Goal: Ask a question: Seek information or help from site administrators or community

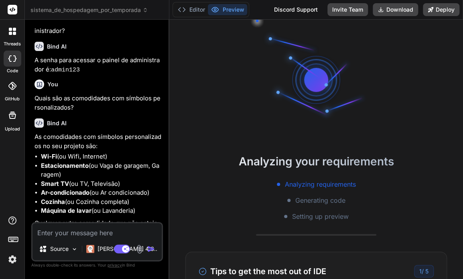
scroll to position [807, 0]
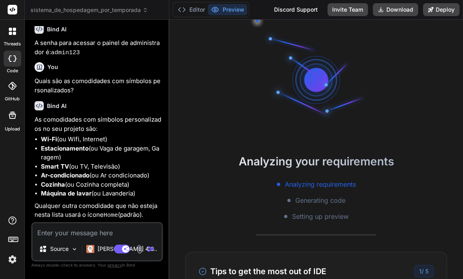
click at [13, 258] on img at bounding box center [13, 259] width 14 height 14
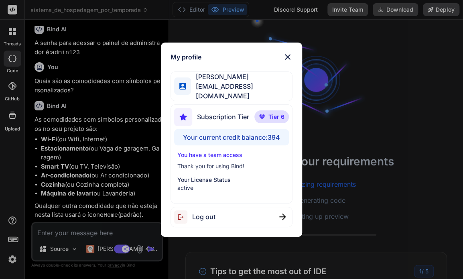
click at [286, 57] on img at bounding box center [288, 57] width 10 height 10
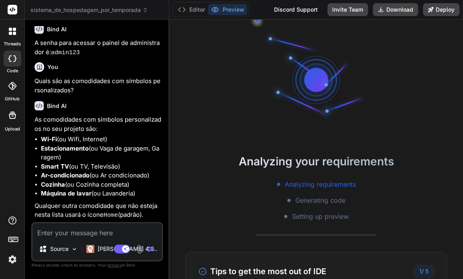
click at [73, 229] on textarea at bounding box center [96, 230] width 129 height 14
type textarea "x"
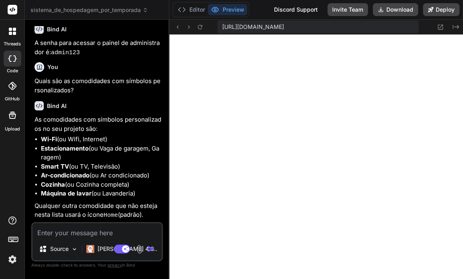
type textarea "C"
type textarea "x"
type textarea "Cr"
type textarea "x"
type textarea "Cri"
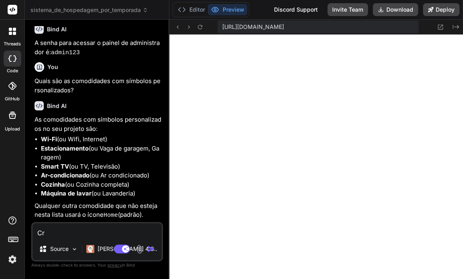
type textarea "x"
type textarea "Crie"
type textarea "x"
type textarea "Crie"
type textarea "x"
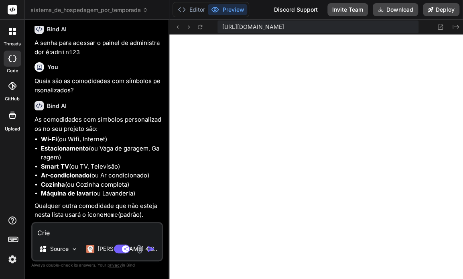
type textarea "Crie n"
type textarea "x"
type textarea "Crie no"
type textarea "x"
type textarea "Crie nov"
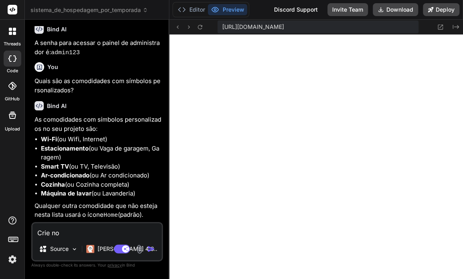
type textarea "x"
type textarea "Crie nova"
type textarea "x"
type textarea "Crie novas"
type textarea "x"
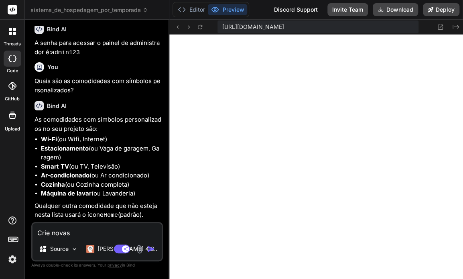
type textarea "Crie novas"
type textarea "x"
type textarea "Crie novas c"
type textarea "x"
type textarea "Crie novas co"
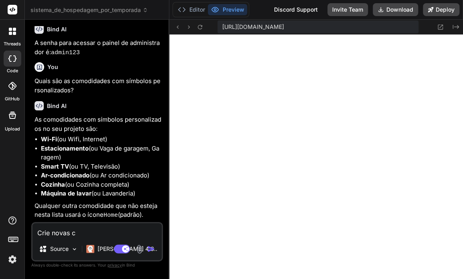
type textarea "x"
type textarea "Crie novas com"
type textarea "x"
type textarea "Crie novas como"
type textarea "x"
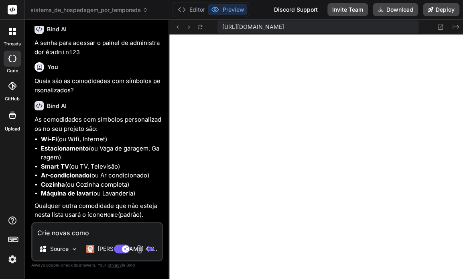
type textarea "[PERSON_NAME] comod"
type textarea "x"
type textarea "[PERSON_NAME] comodi"
type textarea "x"
type textarea "[PERSON_NAME] comodid"
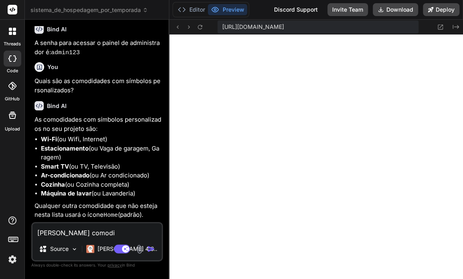
type textarea "x"
type textarea "Crie novas comodida"
type textarea "x"
type textarea "Crie novas comodidad"
type textarea "x"
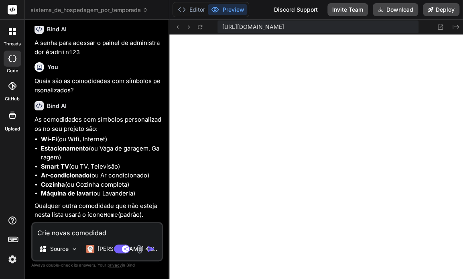
type textarea "Crie novas comodidade"
type textarea "x"
type textarea "Crie novas comodidades"
type textarea "x"
type textarea "Crie novas comodidades"
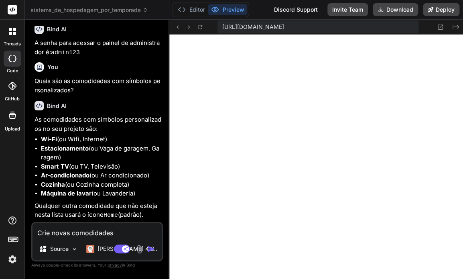
type textarea "x"
type textarea "Crie novas comodidades c"
type textarea "x"
type textarea "Crie novas comodidades co"
type textarea "x"
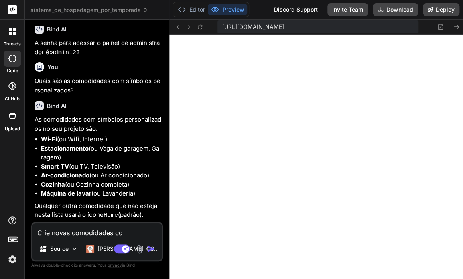
type textarea "Crie novas comodidades com"
type textarea "x"
type textarea "Crie novas comodidades com"
type textarea "x"
type textarea "Crie novas comodidades com s"
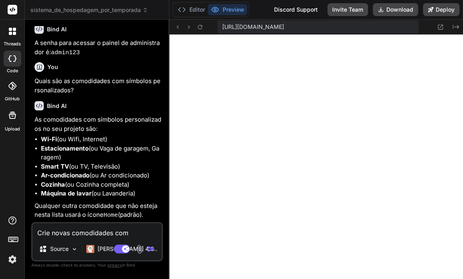
type textarea "x"
type textarea "Crie novas comodidades com sí"
type textarea "x"
type textarea "Crie novas comodidades com sím"
type textarea "x"
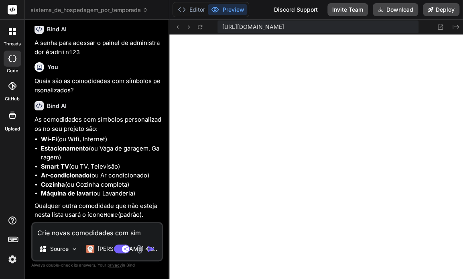
type textarea "Crie novas comodidades com símb"
type textarea "x"
type textarea "Crie novas comodidades com símbo"
type textarea "x"
type textarea "Crie novas comodidades com símbol"
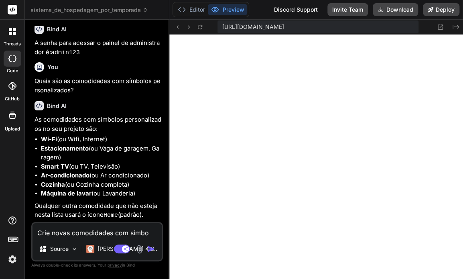
type textarea "x"
type textarea "Crie novas comodidades com símbolo"
type textarea "x"
type textarea "Crie novas comodidades com símbolos"
type textarea "x"
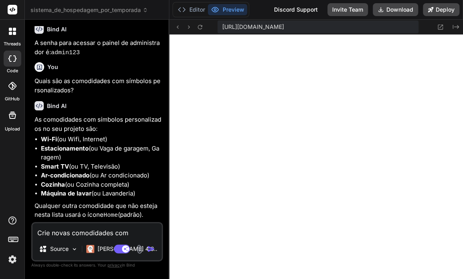
type textarea "Crie novas comodidades com símbolos"
type textarea "x"
type textarea "Crie novas comodidades com símbolos p"
type textarea "x"
type textarea "Crie novas comodidades com símbolos pe"
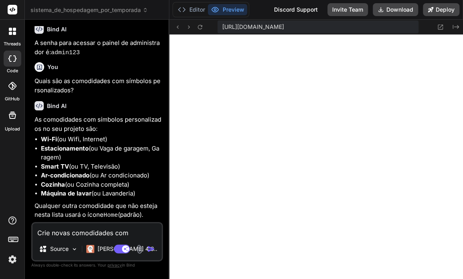
type textarea "x"
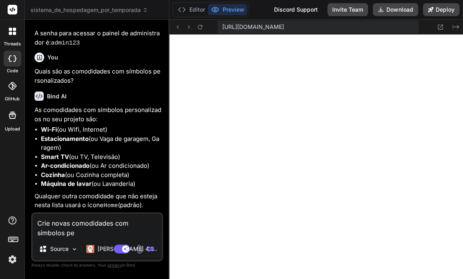
type textarea "Crie novas comodidades com símbolos per"
type textarea "x"
type textarea "Crie novas comodidades com símbolos pers"
type textarea "x"
type textarea "Crie novas comodidades com símbolos perso"
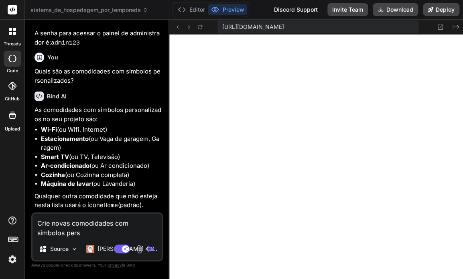
type textarea "x"
type textarea "Crie novas comodidades com símbolos person"
type textarea "x"
type textarea "Crie novas comodidades com símbolos persona"
type textarea "x"
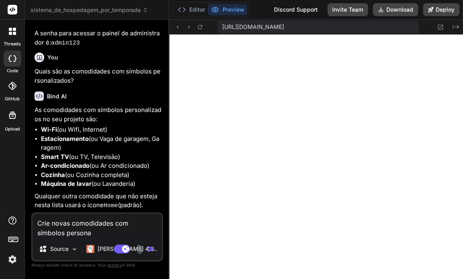
type textarea "Crie novas comodidades com símbolos personal"
type textarea "x"
type textarea "Crie novas comodidades com símbolos personali"
type textarea "x"
type textarea "Crie novas comodidades com símbolos personaliz"
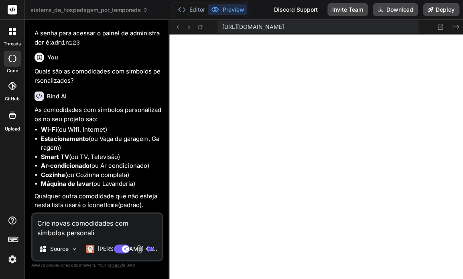
type textarea "x"
type textarea "Crie novas comodidades com símbolos personaliza"
type textarea "x"
type textarea "Crie novas comodidades com símbolos personalizad"
type textarea "x"
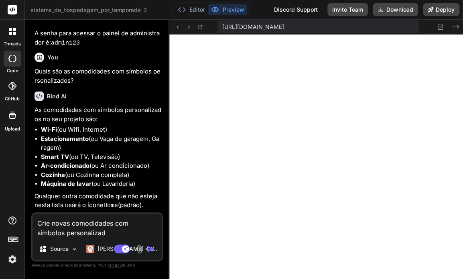
type textarea "Crie novas comodidades com símbolos personalizado"
type textarea "x"
type textarea "Crie novas comodidades com símbolos personalizados"
type textarea "x"
type textarea "Crie novas comodidades com símbolos personalizados"
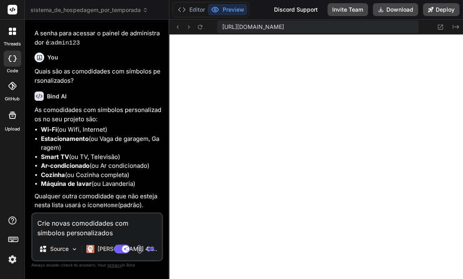
type textarea "x"
type textarea "Crie novas comodidades com símbolos personalizados d"
type textarea "x"
type textarea "Crie novas comodidades com símbolos personalizados de"
type textarea "x"
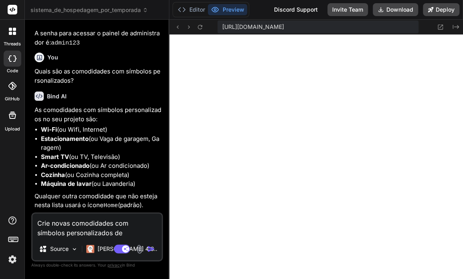
type textarea "Crie novas comodidades com símbolos personalizados de"
type textarea "x"
type textarea "Crie novas comodidades com símbolos personalizados de a"
type textarea "x"
type textarea "Crie novas comodidades com símbolos personalizados de ac"
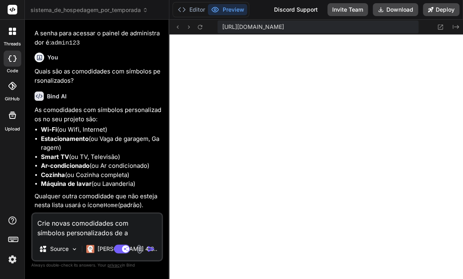
type textarea "x"
type textarea "Crie novas comodidades com símbolos personalizados de aco"
type textarea "x"
type textarea "Crie novas comodidades com símbolos personalizados de acor"
type textarea "x"
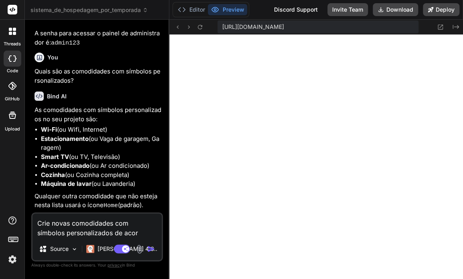
type textarea "Crie novas comodidades com símbolos personalizados de acord"
type textarea "x"
type textarea "Crie novas comodidades com símbolos personalizados de acordo"
type textarea "x"
type textarea "Crie novas comodidades com símbolos personalizados de acordo"
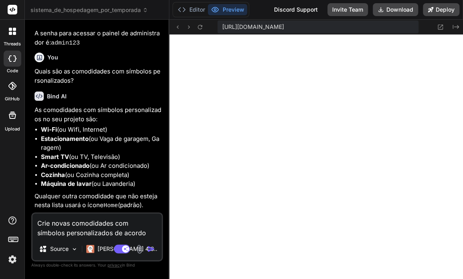
type textarea "x"
type textarea "Crie novas comodidades com símbolos personalizados de acordo c"
type textarea "x"
type textarea "Crie novas comodidades com símbolos personalizados de acordo co"
type textarea "x"
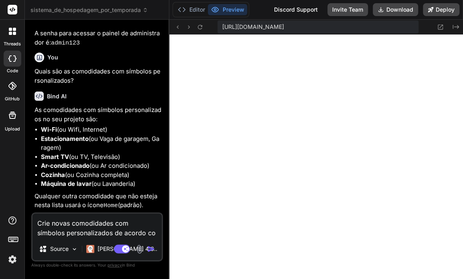
type textarea "Crie novas comodidades com símbolos personalizados de acordo com"
type textarea "x"
type textarea "Crie novas comodidades com símbolos personalizados de acordo com"
type textarea "x"
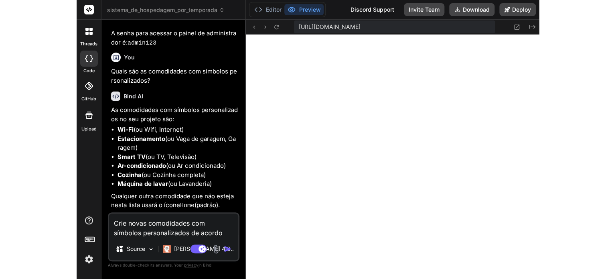
scroll to position [816, 0]
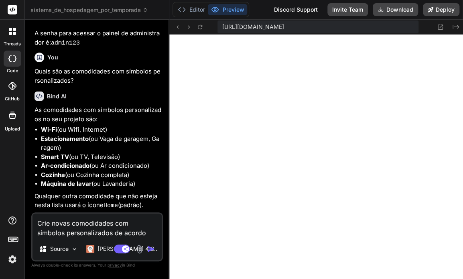
click at [138, 232] on textarea "Crie novas comodidades com símbolos personalizados de acordo com" at bounding box center [96, 225] width 129 height 24
type textarea "Crie novas comodidades com símbolos personalizados de acordo com o"
type textarea "x"
type textarea "Crie novas comodidades com símbolos personalizados de acordo com os"
type textarea "x"
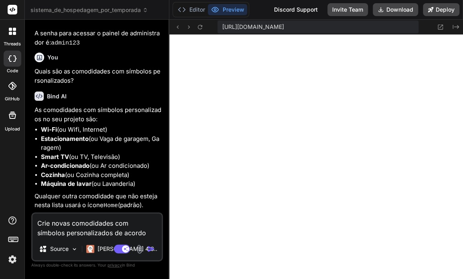
type textarea "Crie novas comodidades com símbolos personalizados de acordo com os"
type textarea "x"
type textarea "Crie novas comodidades com símbolos personalizados de acordo com os p"
type textarea "x"
type textarea "Crie novas comodidades com símbolos personalizados de acordo com os pr"
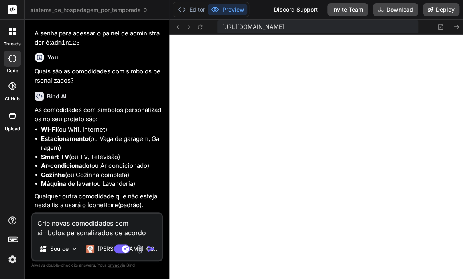
type textarea "x"
type textarea "Crie novas comodidades com símbolos personalizados de acordo com os pri"
type textarea "x"
type textarea "Crie novas comodidades com símbolos personalizados de acordo com os prin"
type textarea "x"
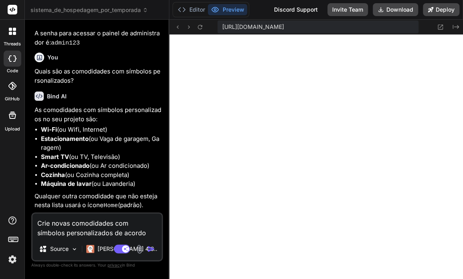
type textarea "Crie novas comodidades com símbolos personalizados de acordo com os princ"
type textarea "x"
type textarea "Crie novas comodidades com símbolos personalizados de acordo com os princi"
type textarea "x"
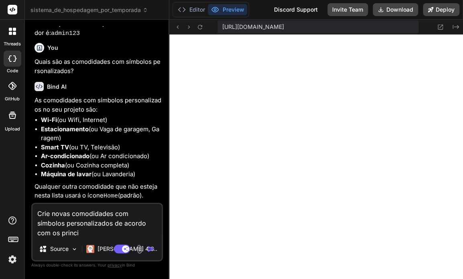
type textarea "Crie novas comodidades com símbolos personalizados de acordo com os princip"
type textarea "x"
type textarea "Crie novas comodidades com símbolos personalizados de acordo com os principa"
type textarea "x"
type textarea "Crie novas comodidades com símbolos personalizados de acordo com os principai"
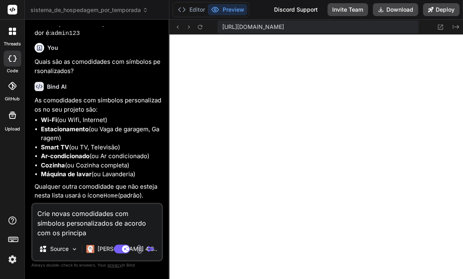
type textarea "x"
type textarea "Crie novas comodidades com símbolos personalizados de acordo com os principais"
type textarea "x"
type textarea "Crie novas comodidades com símbolos personalizados de acordo com os principais"
type textarea "x"
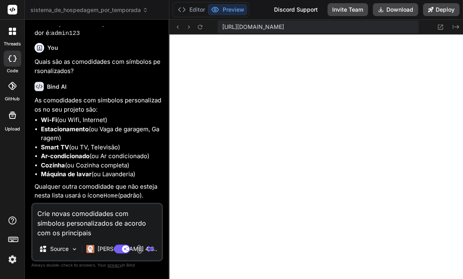
type textarea "Crie novas comodidades com símbolos personalizados de acordo com os principais s"
type textarea "x"
type textarea "Crie novas comodidades com símbolos personalizados de acordo com os principais …"
type textarea "x"
type textarea "Crie novas comodidades com símbolos personalizados de acordo com os principais …"
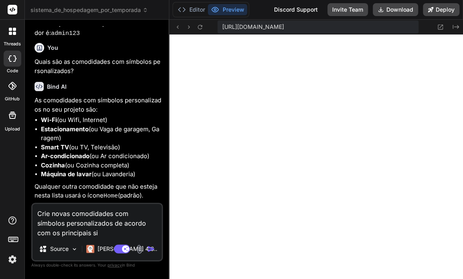
type textarea "x"
type textarea "Crie novas comodidades com símbolos personalizados de acordo com os principais …"
type textarea "x"
type textarea "Crie novas comodidades com símbolos personalizados de acordo com os principais …"
type textarea "x"
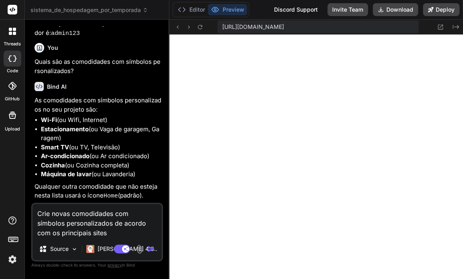
type textarea "Crie novas comodidades com símbolos personalizados de acordo com os principais …"
type textarea "x"
type textarea "Crie novas comodidades com símbolos personalizados de acordo com os principais …"
type textarea "x"
type textarea "Crie novas comodidades com símbolos personalizados de acordo com os principais …"
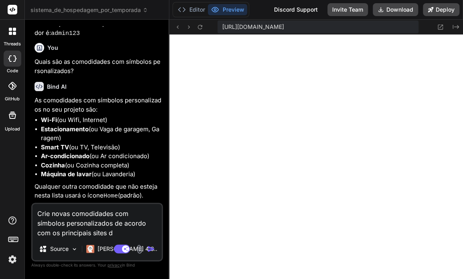
type textarea "x"
type textarea "Crie novas comodidades com símbolos personalizados de acordo com os principais …"
type textarea "x"
type textarea "Crie novas comodidades com símbolos personalizados de acordo com os principais …"
type textarea "x"
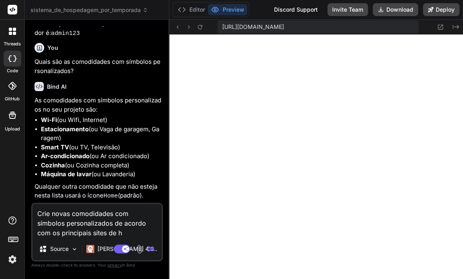
type textarea "Crie novas comodidades com símbolos personalizados de acordo com os principais …"
type textarea "x"
type textarea "Crie novas comodidades com símbolos personalizados de acordo com os principais …"
type textarea "x"
type textarea "Crie novas comodidades com símbolos personalizados de acordo com os principais …"
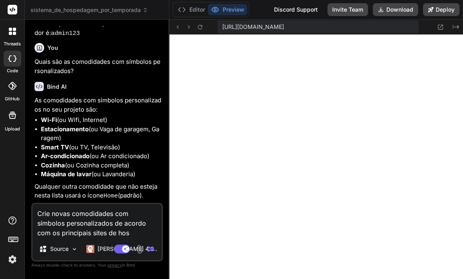
type textarea "x"
type textarea "Crie novas comodidades com símbolos personalizados de acordo com os principais …"
type textarea "x"
type textarea "Crie novas comodidades com símbolos personalizados de acordo com os principais …"
type textarea "x"
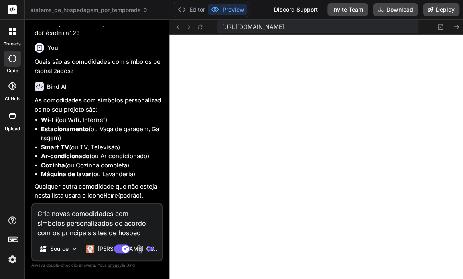
type textarea "Crie novas comodidades com símbolos personalizados de acordo com os principais …"
type textarea "x"
type textarea "Crie novas comodidades com símbolos personalizados de acordo com os principais …"
type textarea "x"
type textarea "Crie novas comodidades com símbolos personalizados de acordo com os principais …"
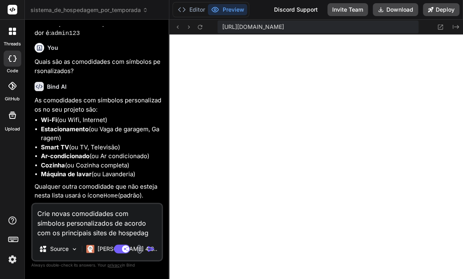
type textarea "x"
type textarea "Crie novas comodidades com símbolos personalizados de acordo com os principais …"
type textarea "x"
type textarea "Crie novas comodidades com símbolos personalizados de acordo com os principais …"
type textarea "x"
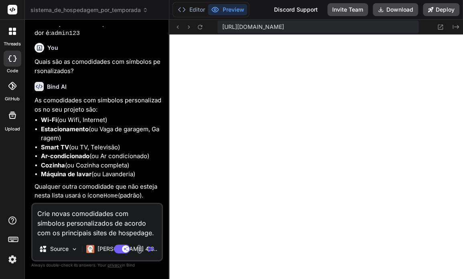
type textarea "Crie novas comodidades com símbolos personalizados de acordo com os principais …"
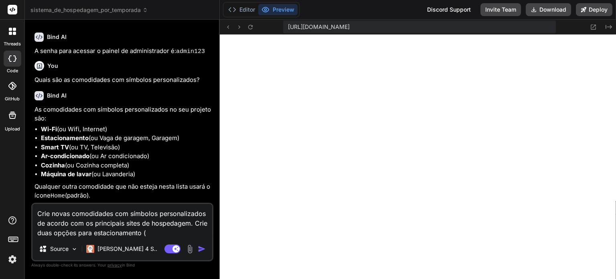
scroll to position [624, 0]
click at [252, 27] on icon at bounding box center [250, 27] width 7 height 7
click at [188, 223] on textarea "Crie novas comodidades com símbolos personalizados de acordo com os principais …" at bounding box center [122, 221] width 180 height 34
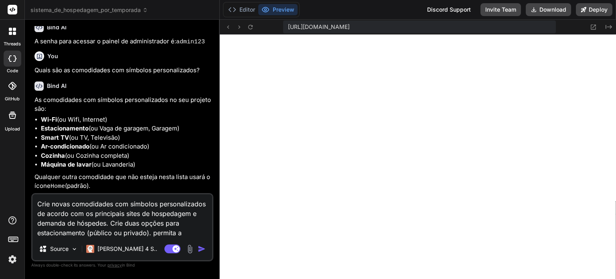
scroll to position [665, 0]
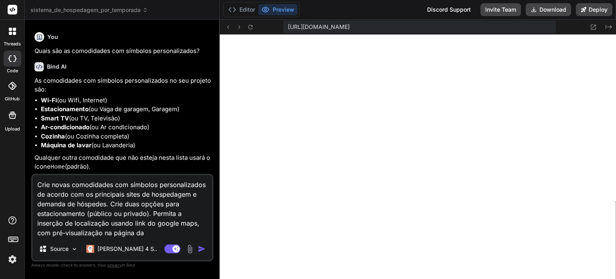
click at [151, 214] on textarea "Crie novas comodidades com símbolos personalizados de acordo com os principais …" at bounding box center [122, 206] width 180 height 63
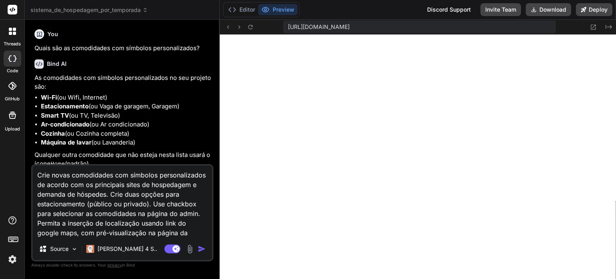
click at [173, 235] on textarea "Crie novas comodidades com símbolos personalizados de acordo com os principais …" at bounding box center [122, 201] width 180 height 72
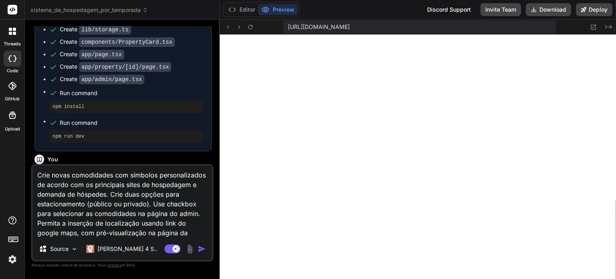
scroll to position [686, 0]
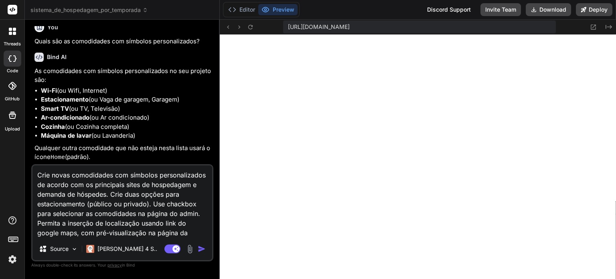
click at [206, 232] on textarea "Crie novas comodidades com símbolos personalizados de acordo com os principais …" at bounding box center [122, 201] width 180 height 72
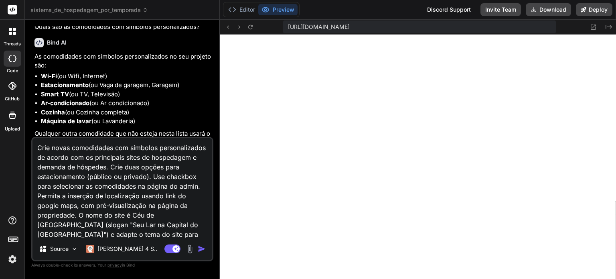
scroll to position [21, 0]
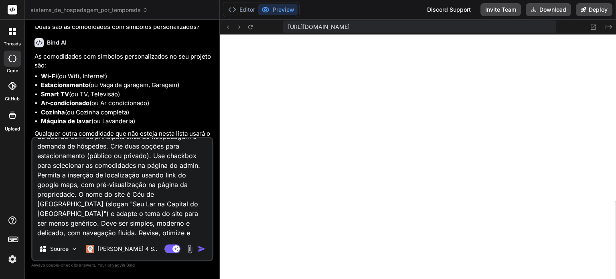
click at [111, 204] on textarea "Crie novas comodidades com símbolos personalizados de acordo com os principais …" at bounding box center [122, 187] width 180 height 99
click at [159, 236] on textarea "Crie novas comodidades com símbolos personalizados de acordo com os principais …" at bounding box center [122, 187] width 180 height 99
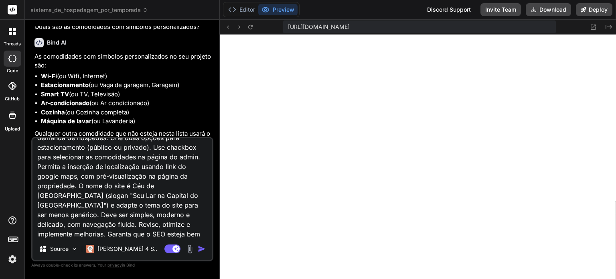
click at [101, 195] on textarea "Crie novas comodidades com símbolos personalizados de acordo com os principais …" at bounding box center [122, 187] width 180 height 99
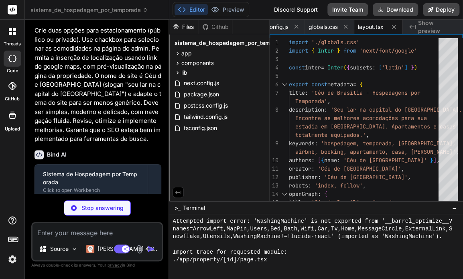
scroll to position [1440, 0]
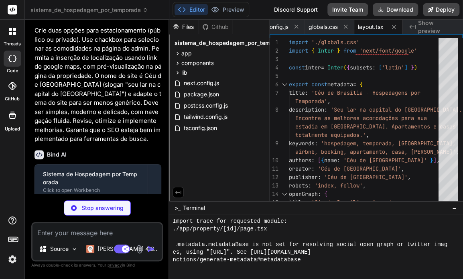
click at [121, 101] on p "Crie novas comodidades com símbolos personalizados de acordo com os principais …" at bounding box center [98, 71] width 127 height 144
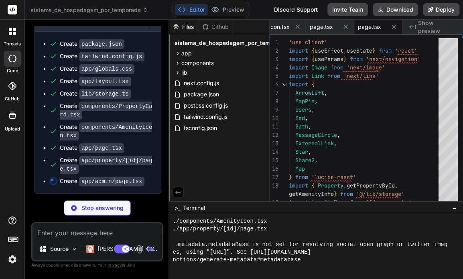
scroll to position [1213, 0]
click at [165, 146] on div "Bind AI Web Search Created with Pixso. Code Generator You Trabalhamos com hospe…" at bounding box center [97, 149] width 144 height 259
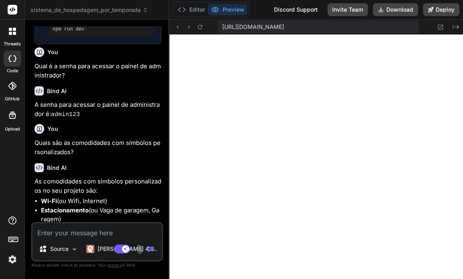
scroll to position [723, 0]
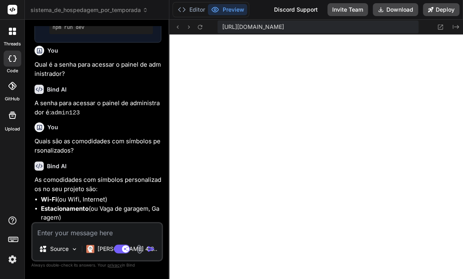
click at [74, 116] on code "admin123" at bounding box center [65, 113] width 29 height 7
copy code "admin123"
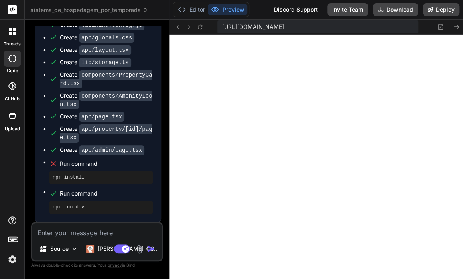
scroll to position [1245, 0]
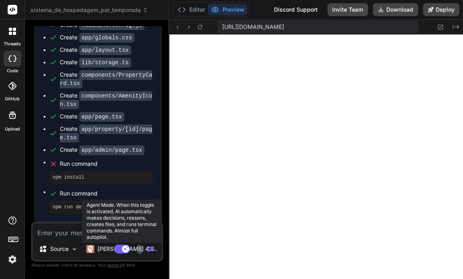
click at [118, 250] on rect at bounding box center [122, 248] width 16 height 9
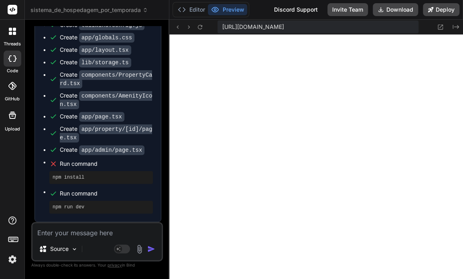
click at [73, 230] on textarea at bounding box center [96, 230] width 129 height 14
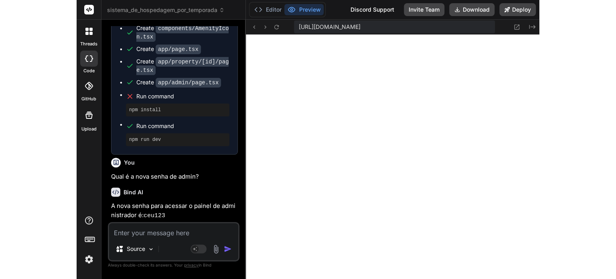
scroll to position [1312, 0]
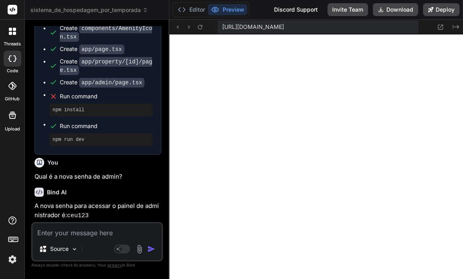
click at [83, 217] on code "ceu123" at bounding box center [78, 215] width 22 height 7
copy code "ceu123"
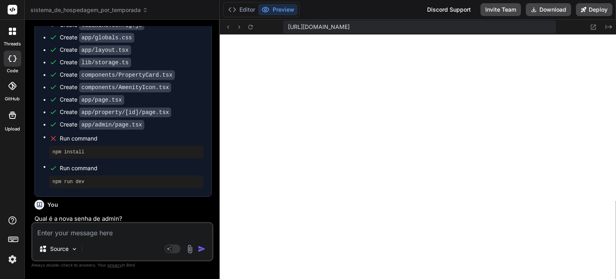
scroll to position [1055, 0]
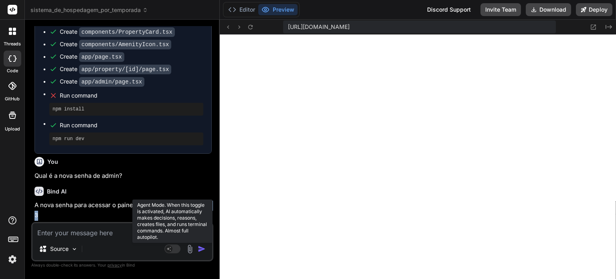
click at [170, 249] on rect at bounding box center [168, 248] width 7 height 7
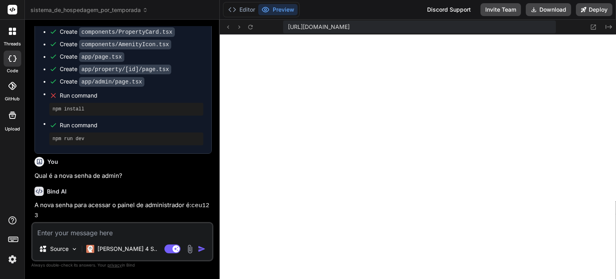
click at [111, 234] on textarea at bounding box center [122, 230] width 180 height 14
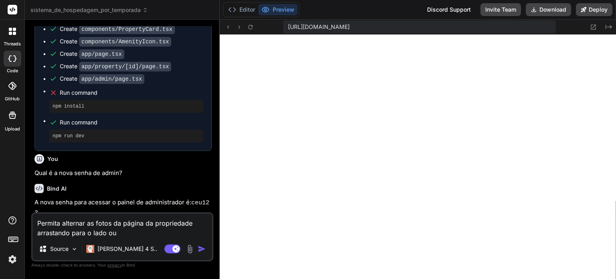
click at [146, 234] on textarea "Permita alternar as fotos da página da propriedade arrastando para o lado ou" at bounding box center [122, 225] width 180 height 24
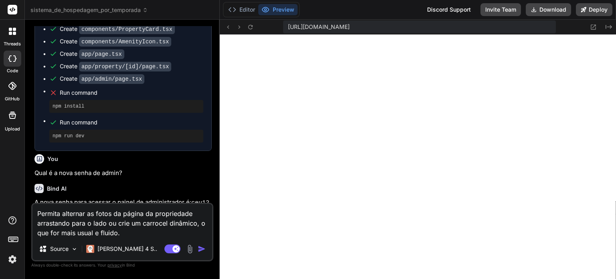
click at [138, 231] on textarea "Permita alternar as fotos da página da propriedade arrastando para o lado ou cr…" at bounding box center [122, 221] width 180 height 34
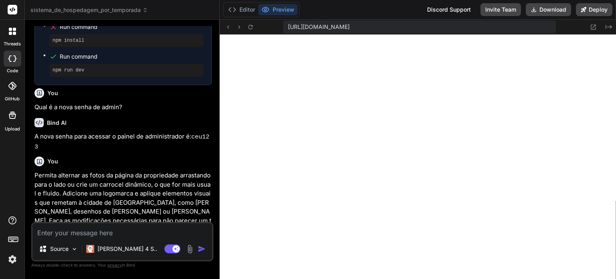
scroll to position [1220, 0]
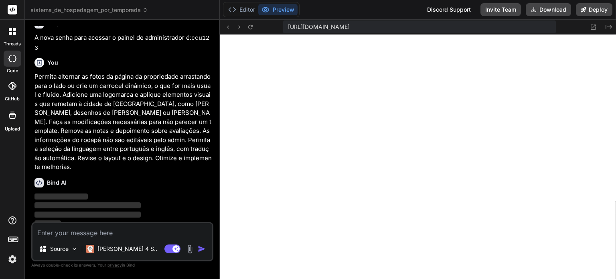
click at [11, 257] on img at bounding box center [13, 259] width 14 height 14
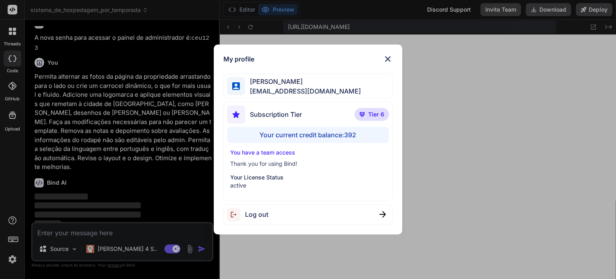
click at [388, 60] on img at bounding box center [388, 59] width 10 height 10
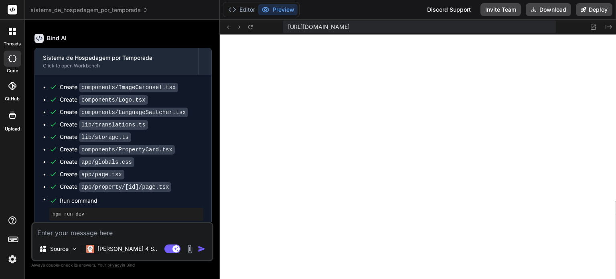
scroll to position [1364, 0]
click at [250, 26] on icon at bounding box center [250, 27] width 7 height 7
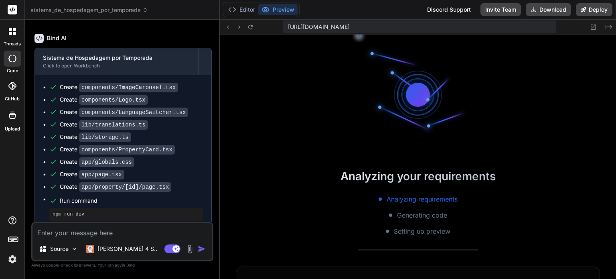
click at [10, 260] on img at bounding box center [13, 259] width 14 height 14
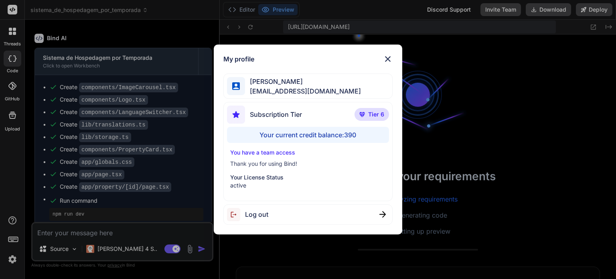
click at [388, 56] on img at bounding box center [388, 59] width 10 height 10
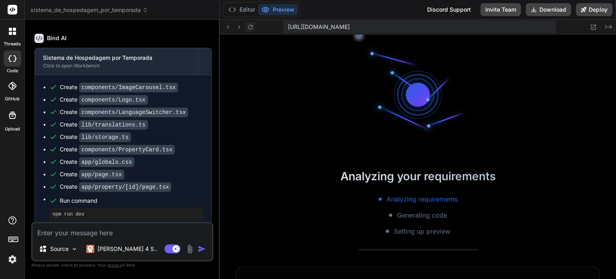
click at [250, 27] on icon at bounding box center [250, 27] width 7 height 7
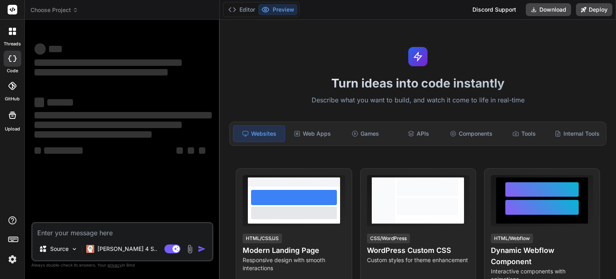
type textarea "x"
drag, startPoint x: 401, startPoint y: 68, endPoint x: 395, endPoint y: 67, distance: 6.5
click at [401, 68] on div "Turn ideas into code instantly Describe what you want to build, and watch it co…" at bounding box center [418, 149] width 396 height 259
click at [68, 8] on span "Choose Project" at bounding box center [54, 10] width 48 height 8
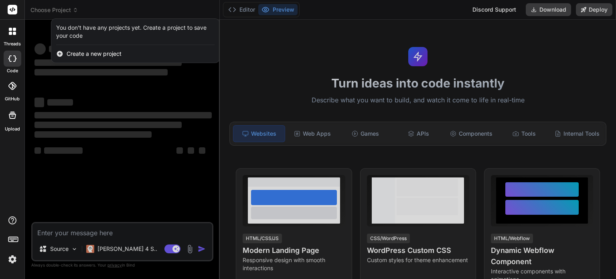
click at [287, 45] on div at bounding box center [308, 139] width 616 height 279
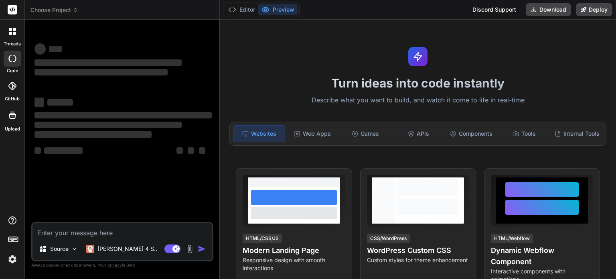
drag, startPoint x: 0, startPoint y: 0, endPoint x: 319, endPoint y: 28, distance: 319.8
click at [319, 28] on div "Turn ideas into code instantly Describe what you want to build, and watch it co…" at bounding box center [418, 149] width 396 height 259
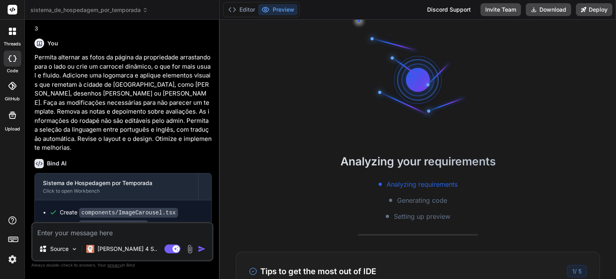
scroll to position [741, 0]
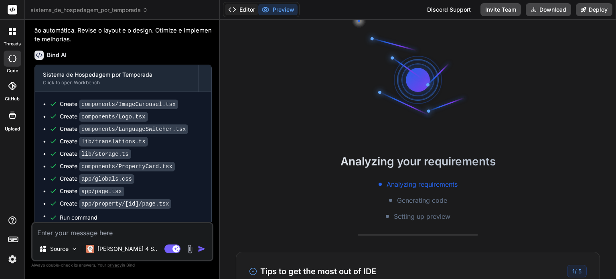
click at [246, 10] on button "Editor" at bounding box center [241, 9] width 33 height 11
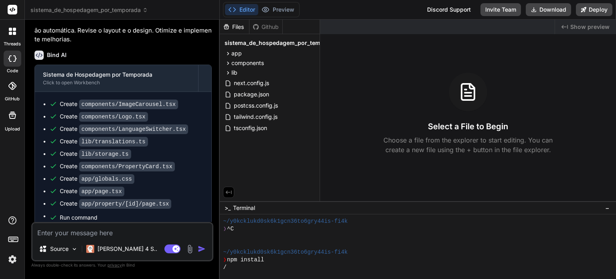
scroll to position [16, 0]
click at [282, 9] on button "Preview" at bounding box center [277, 9] width 39 height 11
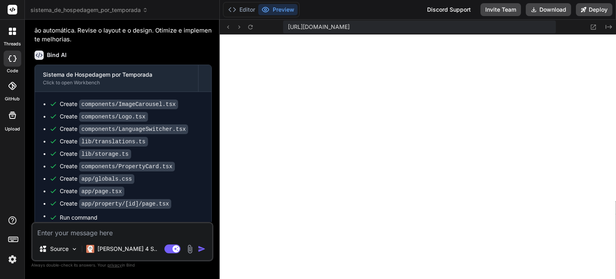
type textarea "x"
click at [231, 26] on icon at bounding box center [228, 27] width 7 height 7
click at [238, 26] on icon at bounding box center [239, 27] width 7 height 7
click at [250, 26] on icon at bounding box center [250, 27] width 7 height 7
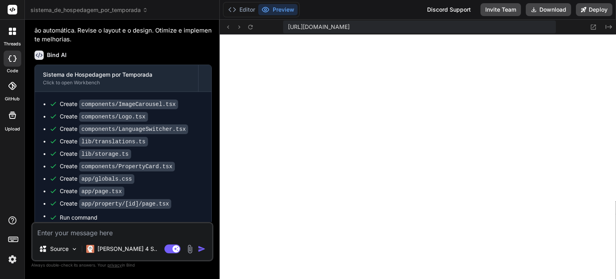
scroll to position [578, 0]
click at [594, 25] on icon at bounding box center [593, 27] width 7 height 7
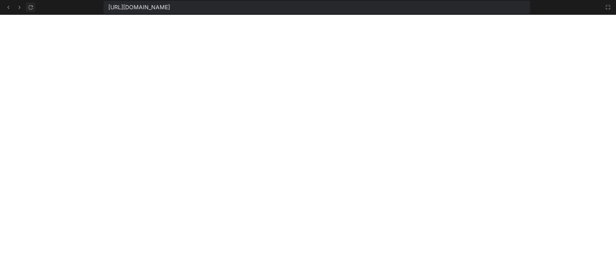
click at [30, 5] on icon at bounding box center [30, 7] width 4 height 4
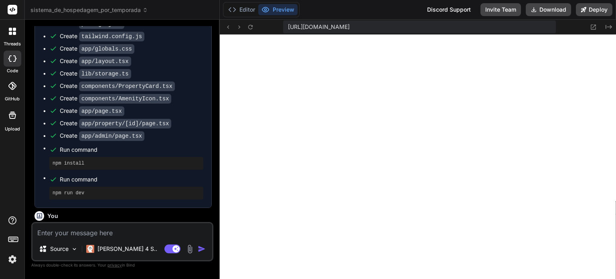
scroll to position [462, 0]
click at [249, 26] on icon at bounding box center [250, 26] width 4 height 4
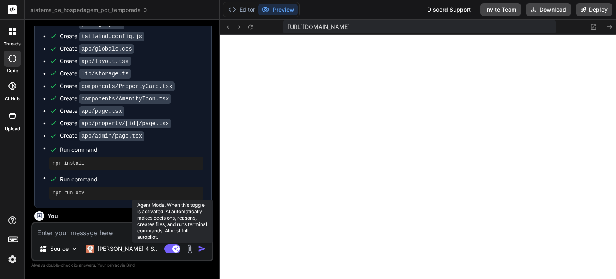
click at [172, 246] on rect at bounding box center [172, 248] width 16 height 9
type textarea "x"
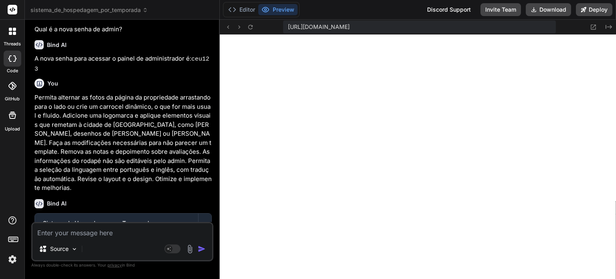
scroll to position [741, 0]
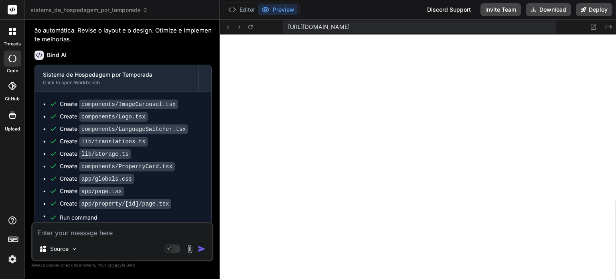
click at [138, 231] on textarea at bounding box center [122, 230] width 180 height 14
type textarea "P"
type textarea "x"
type textarea "Po"
type textarea "x"
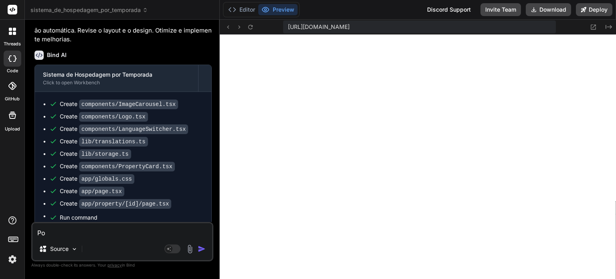
type textarea "Por"
type textarea "x"
type textarea "Por"
type textarea "x"
type textarea "Por q"
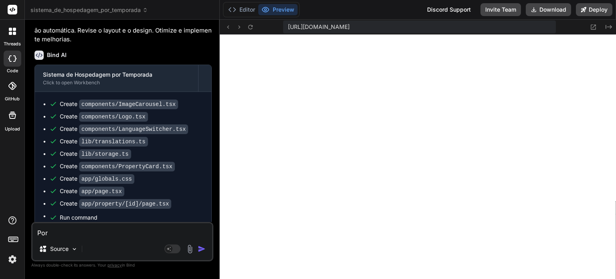
type textarea "x"
type textarea "Por qu"
type textarea "x"
type textarea "Por que"
type textarea "x"
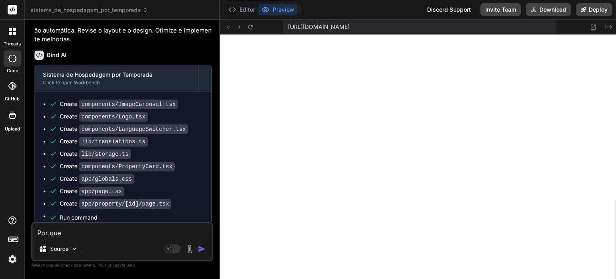
type textarea "Por que"
type textarea "x"
type textarea "Por que e"
type textarea "x"
type textarea "Por que es"
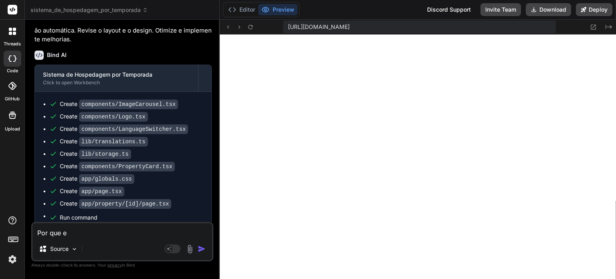
type textarea "x"
type textarea "Por que est"
type textarea "x"
type textarea "Por que está"
type textarea "x"
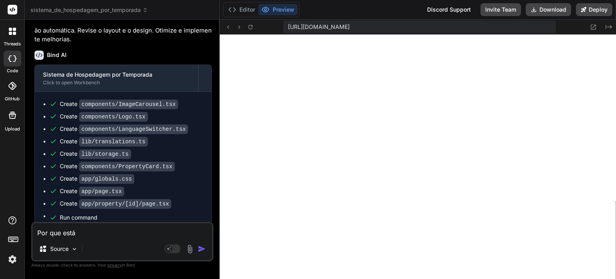
type textarea "Por que está"
type textarea "x"
type textarea "Por que está d"
type textarea "x"
type textarea "Por que está da"
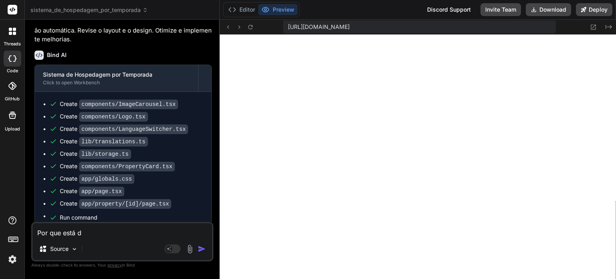
type textarea "x"
type textarea "Por que está dan"
type textarea "x"
type textarea "Por que está dand"
type textarea "x"
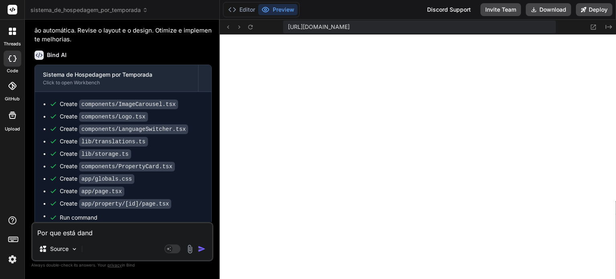
type textarea "Por que está dando"
type textarea "x"
type textarea "Por que está dando"
type textarea "x"
type textarea "Por que está dando e"
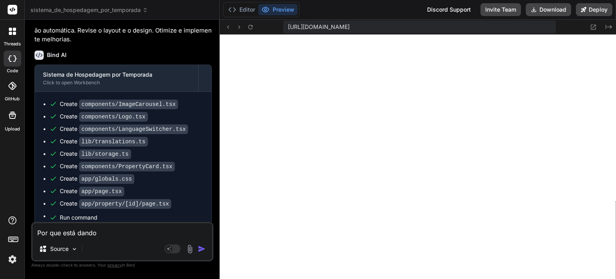
type textarea "x"
type textarea "Por que está dando er"
type textarea "x"
type textarea "Por que está dando err"
type textarea "x"
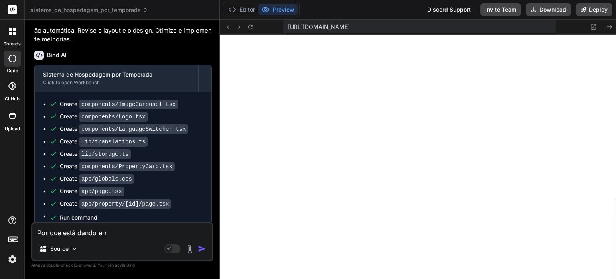
type textarea "Por que está dando erro"
type textarea "x"
type textarea "Por que está dando erro"
type textarea "x"
type textarea "Por que está dando erro n"
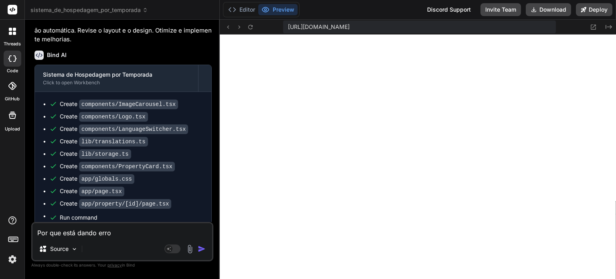
type textarea "x"
type textarea "Por que está dando erro na"
type textarea "x"
type textarea "Por que está dando erro na"
type textarea "x"
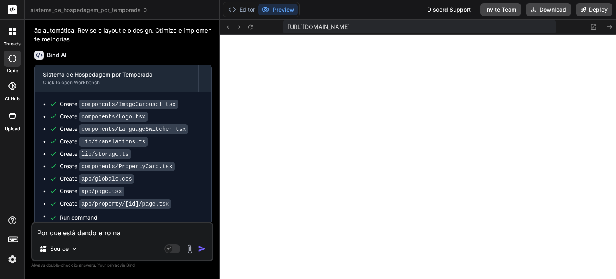
type textarea "Por que está dando erro na p"
type textarea "x"
type textarea "Por que está dando erro na pá"
type textarea "x"
type textarea "Por que está dando erro na pág"
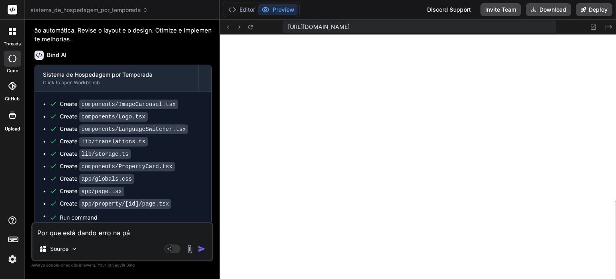
type textarea "x"
type textarea "Por que está dando erro na pági"
type textarea "x"
type textarea "Por que está dando erro na págin"
type textarea "x"
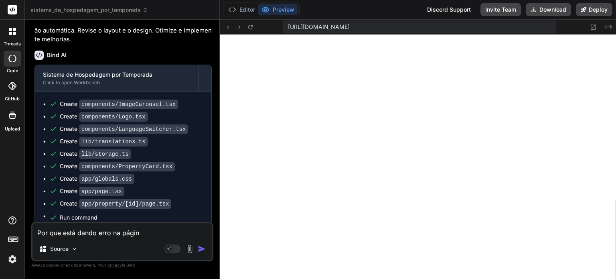
type textarea "Por que está dando erro na página"
type textarea "x"
type textarea "Por que está dando erro na página?"
type textarea "x"
click at [139, 235] on textarea "Por que está dando erro na página?" at bounding box center [122, 230] width 180 height 14
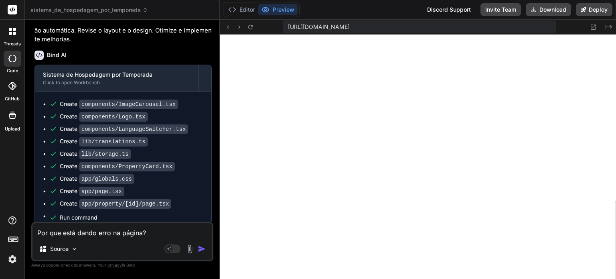
paste textarea "Unhandled Runtime Error Error: Invalid src prop (https://a0.muscache.com/im/pic…"
type textarea "Por que está dando erro na páginUnhandled Runtime Error Error: Invalid src prop…"
type textarea "x"
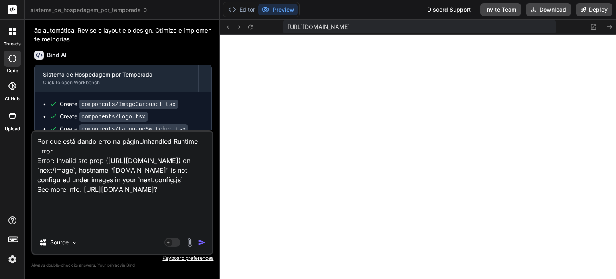
type textarea "Por que está dando erro na página?"
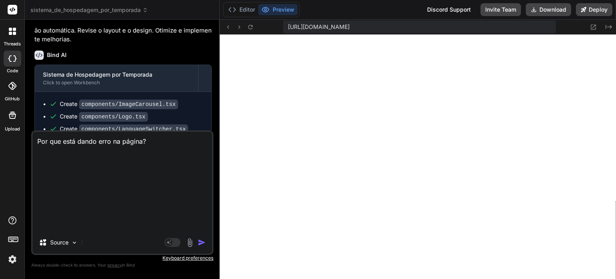
scroll to position [0, 0]
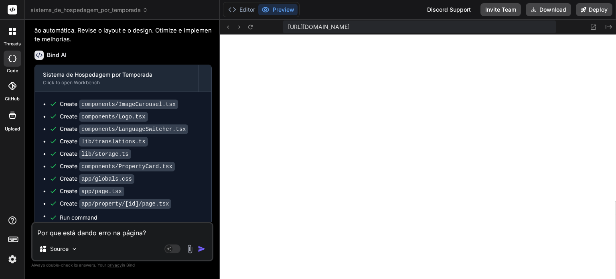
click at [156, 235] on textarea "Por que está dando erro na página?" at bounding box center [122, 230] width 180 height 14
type textarea "x"
type textarea "Por que está dando erro na página?"
type textarea "x"
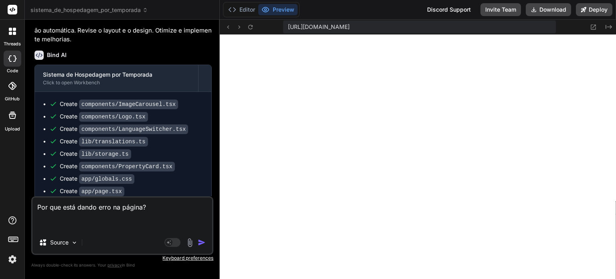
paste textarea "Unhandled Runtime Error Error: Invalid src prop (https://a0.muscache.com/im/pic…"
type textarea "Por que está dando erro na página? Unhandled Runtime Error Error: Invalid src p…"
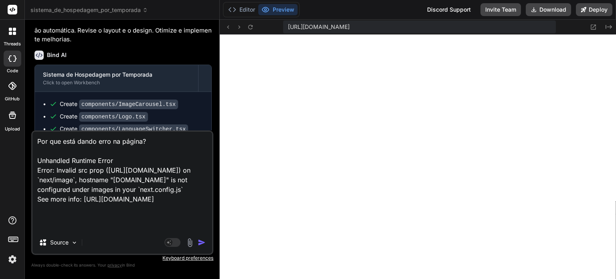
scroll to position [10, 0]
type textarea "x"
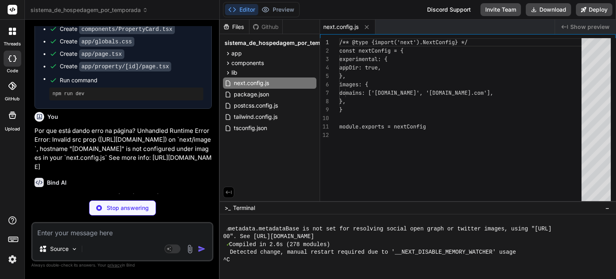
scroll to position [978, 0]
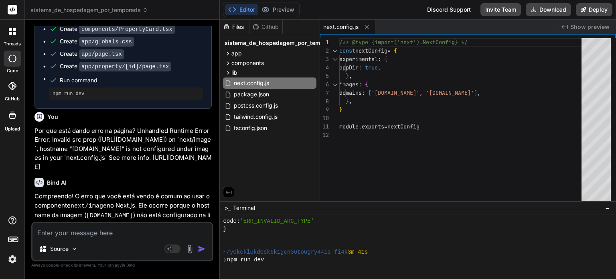
type textarea "x"
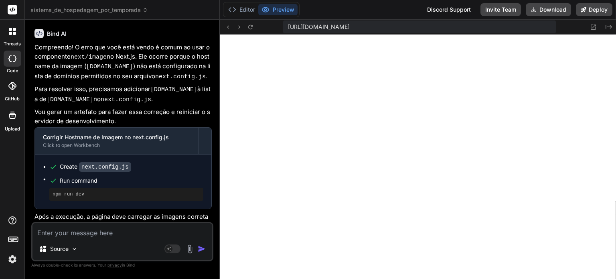
scroll to position [1379, 0]
click at [591, 26] on icon at bounding box center [593, 26] width 5 height 5
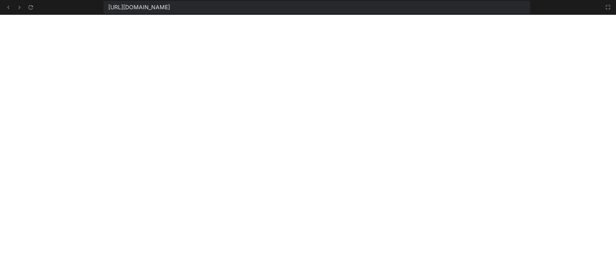
scroll to position [1664, 0]
click at [609, 8] on icon at bounding box center [608, 7] width 6 height 6
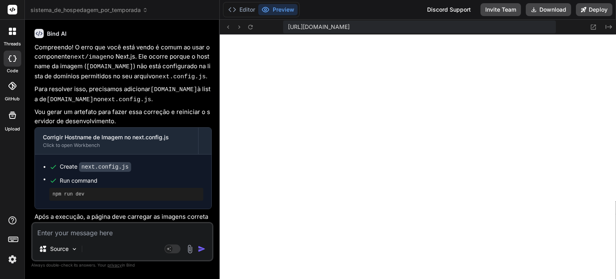
click at [114, 237] on textarea at bounding box center [122, 230] width 180 height 14
paste textarea "A conexão com maps.app.goo.gl foi recusada."
type textarea "A conexão com maps.app.goo.gl foi recusada."
type textarea "x"
type textarea "A conexão com maps.app.goo.gl foi recusada."
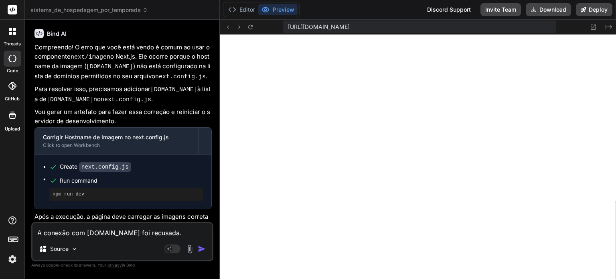
drag, startPoint x: 202, startPoint y: 250, endPoint x: 200, endPoint y: 242, distance: 7.9
click at [202, 249] on img "button" at bounding box center [202, 249] width 8 height 8
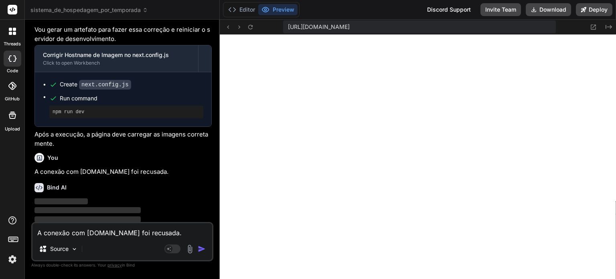
scroll to position [1110, 0]
click at [10, 260] on img at bounding box center [13, 259] width 14 height 14
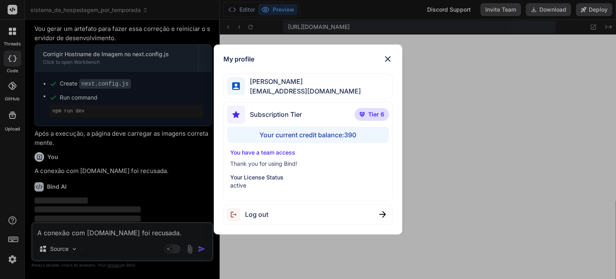
click at [389, 60] on img at bounding box center [388, 59] width 10 height 10
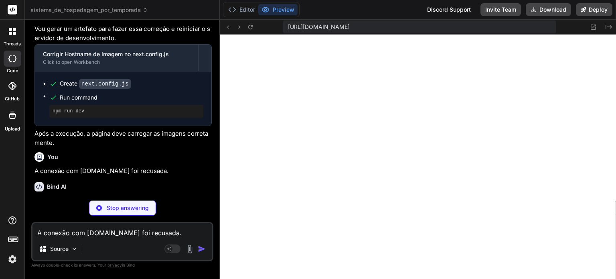
type textarea "x"
type textarea "return { ...amenity, name: language === 'en' ? amenity.nameEn : amenity.name } }"
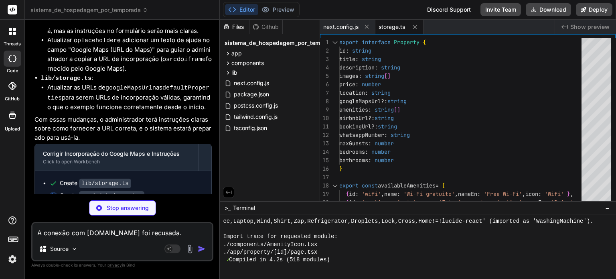
scroll to position [1472, 0]
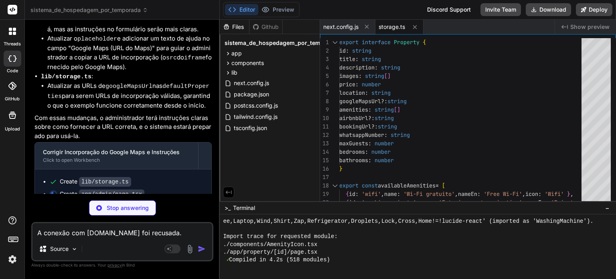
type textarea "x"
type textarea ")} </div> </main> </div> ) }"
type textarea "x"
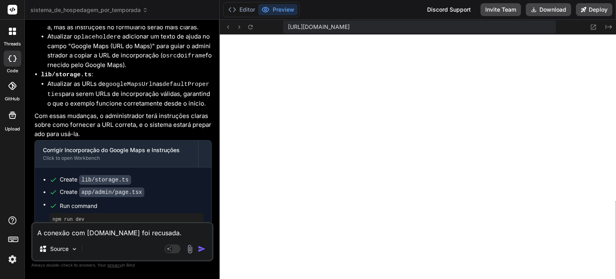
scroll to position [3174, 0]
click at [595, 25] on icon at bounding box center [593, 27] width 7 height 7
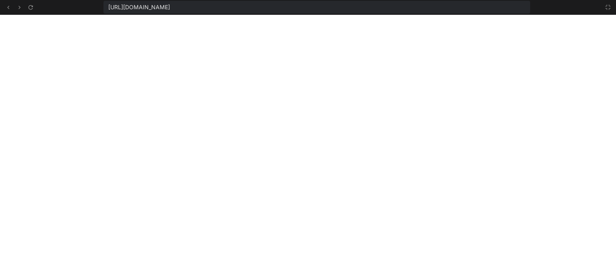
scroll to position [3898, 0]
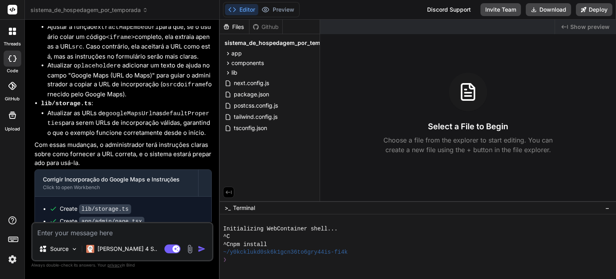
scroll to position [1273, 0]
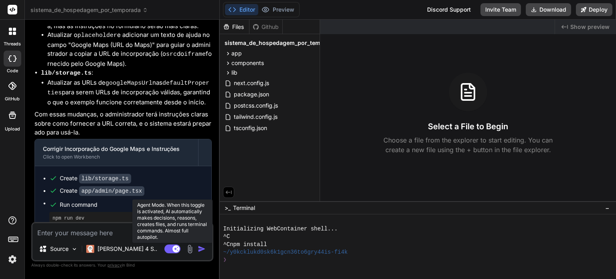
click at [176, 248] on rect at bounding box center [176, 248] width 7 height 7
type textarea "x"
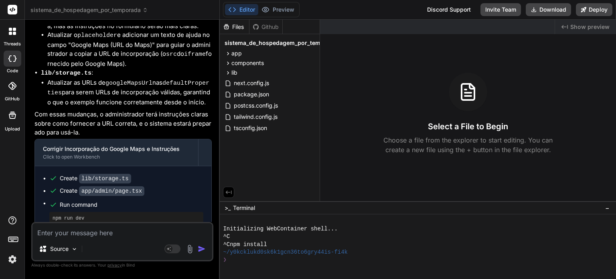
click at [13, 257] on img at bounding box center [13, 259] width 14 height 14
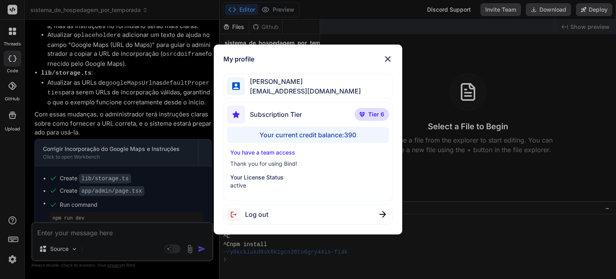
click at [390, 57] on img at bounding box center [388, 59] width 10 height 10
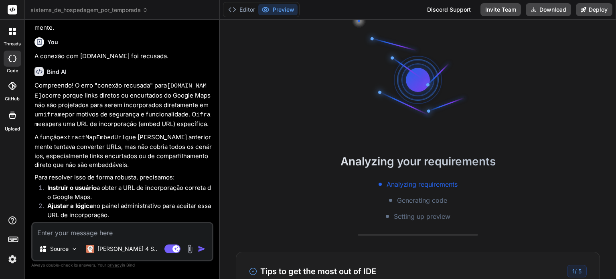
scroll to position [1273, 0]
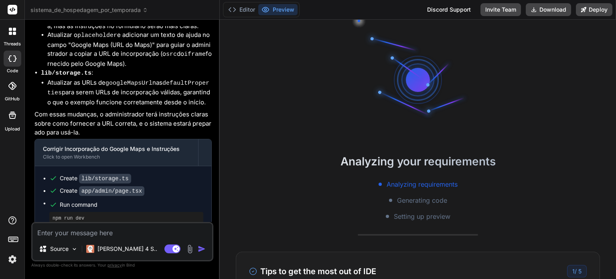
type textarea "x"
